Goal: Complete application form: Complete application form

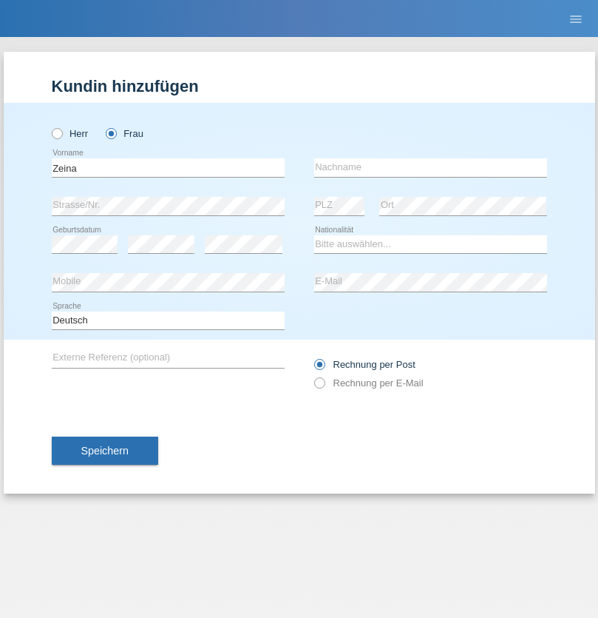
type input "Zeina"
click at [430, 167] on input "text" at bounding box center [430, 167] width 233 height 18
type input "Msallati"
select select "CH"
radio input "true"
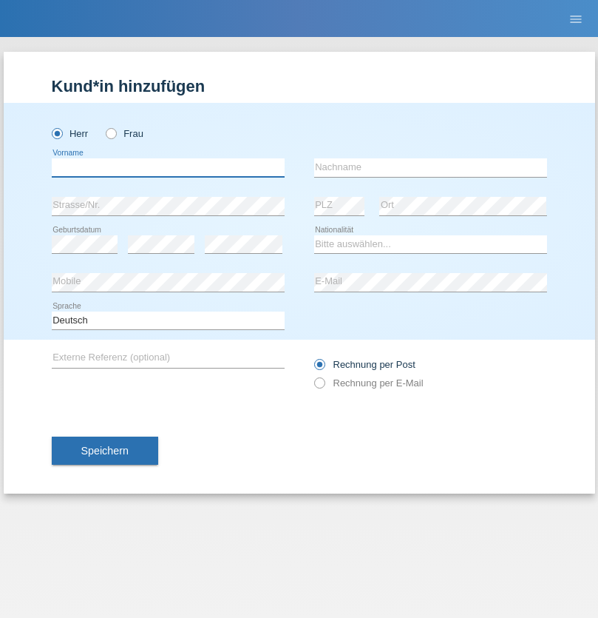
click at [168, 167] on input "text" at bounding box center [168, 167] width 233 height 18
type input "[PERSON_NAME]"
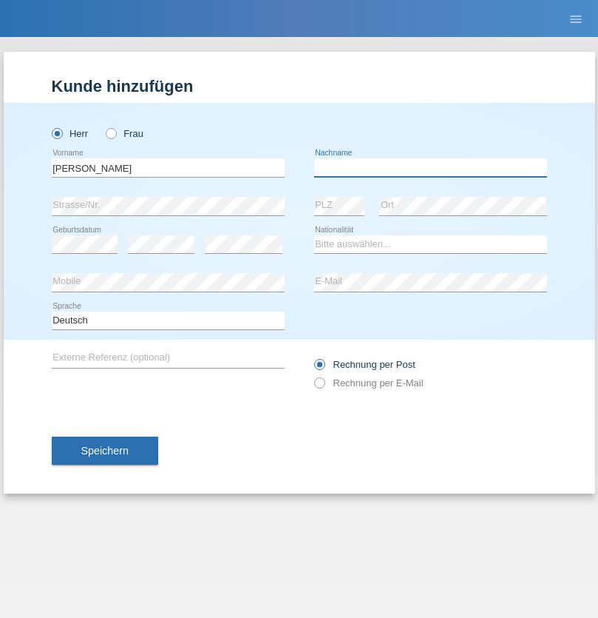
click at [430, 167] on input "text" at bounding box center [430, 167] width 233 height 18
type input "Ramirez Pelosi"
select select "IT"
select select "C"
select select "09"
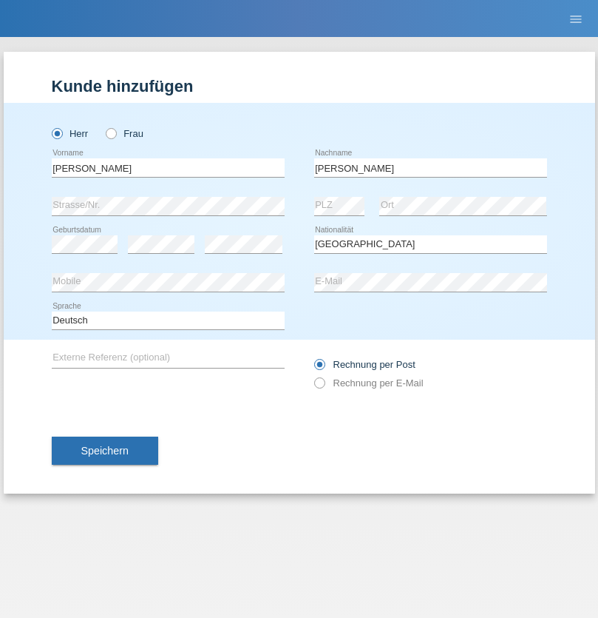
select select "11"
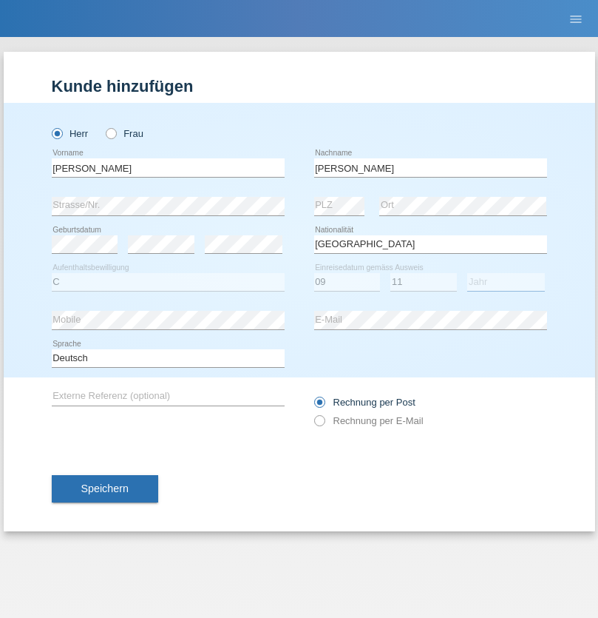
select select "1999"
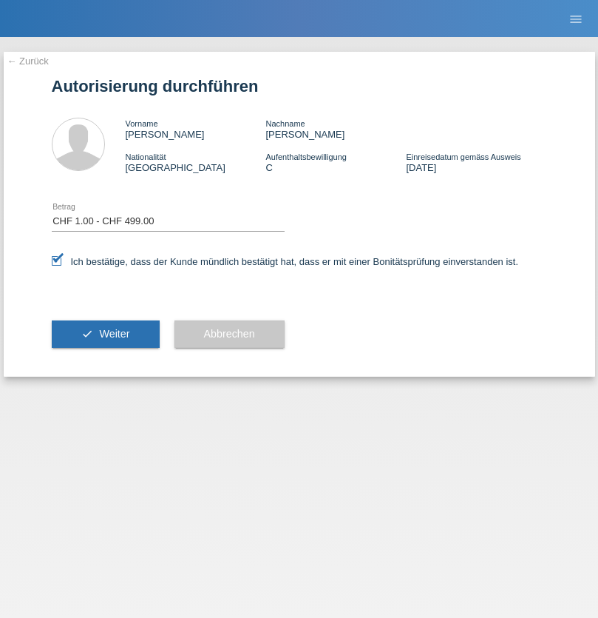
select select "1"
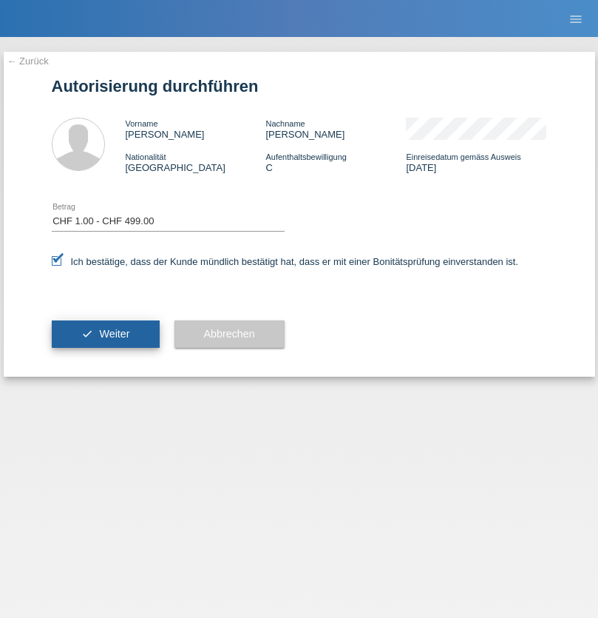
click at [105, 334] on span "Weiter" at bounding box center [114, 334] width 30 height 12
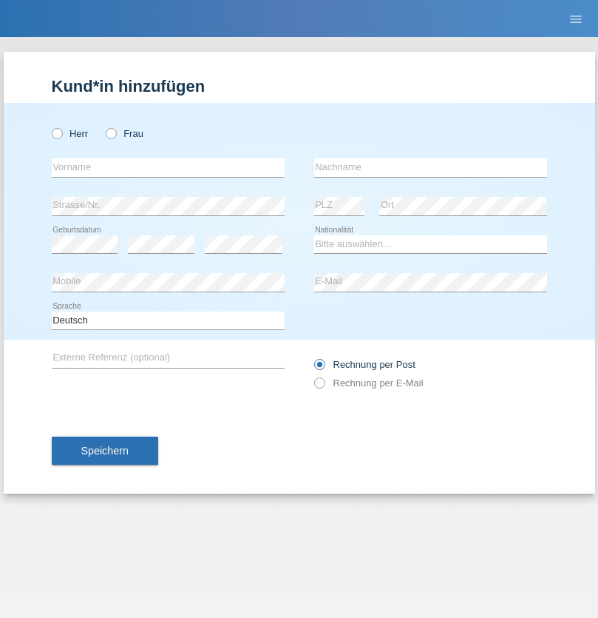
radio input "true"
click at [168, 167] on input "text" at bounding box center [168, 167] width 233 height 18
type input "Smajovik"
click at [430, 167] on input "text" at bounding box center [430, 167] width 233 height 18
type input "Enis"
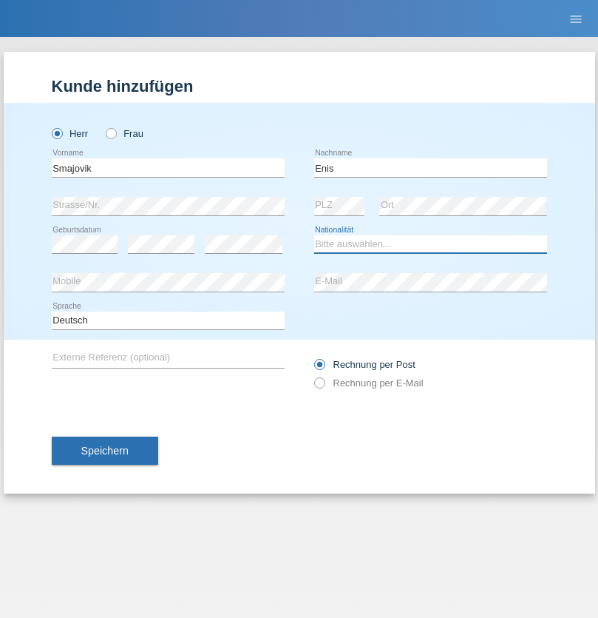
select select "CH"
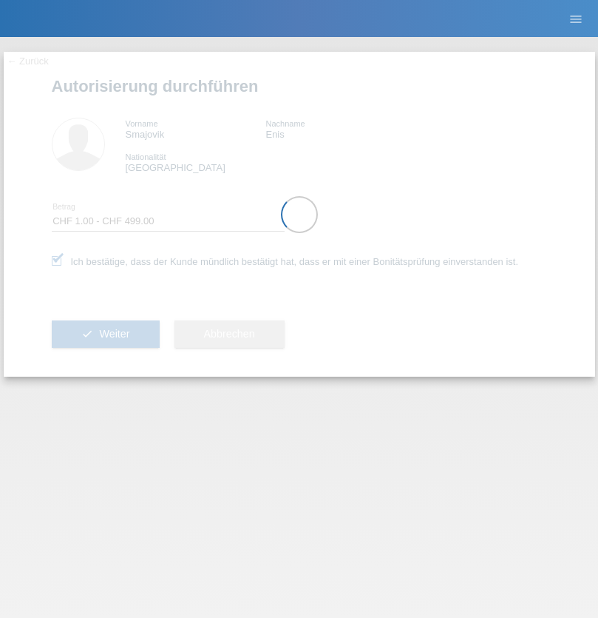
select select "1"
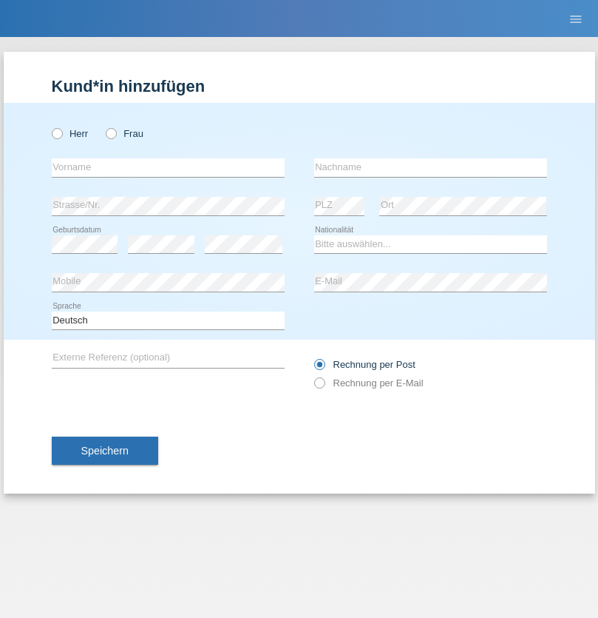
radio input "true"
click at [168, 167] on input "text" at bounding box center [168, 167] width 233 height 18
type input "Yaser"
click at [430, 167] on input "text" at bounding box center [430, 167] width 233 height 18
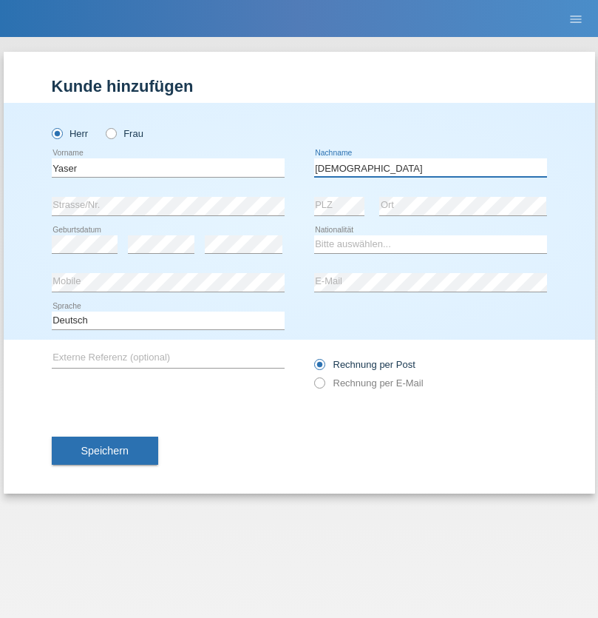
type input "[DEMOGRAPHIC_DATA]"
select select "AF"
select select "C"
select select "10"
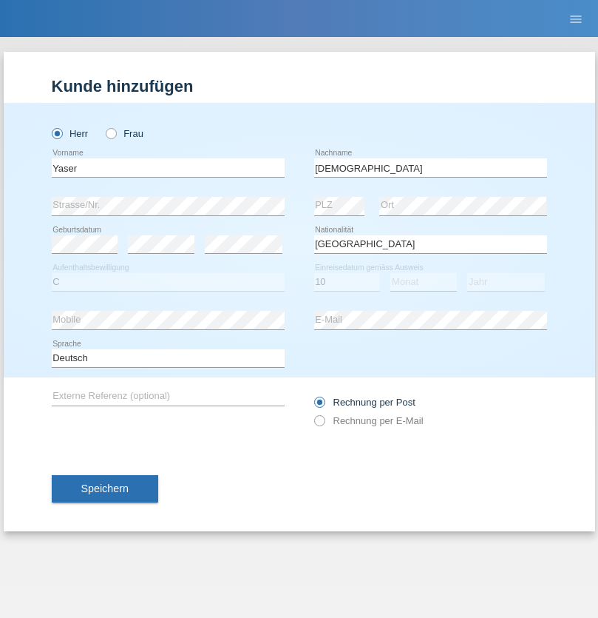
select select "04"
select select "2016"
